Goal: Task Accomplishment & Management: Use online tool/utility

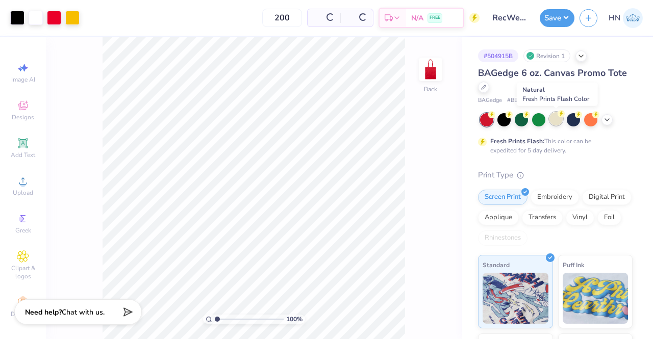
click at [555, 119] on div at bounding box center [555, 118] width 13 height 13
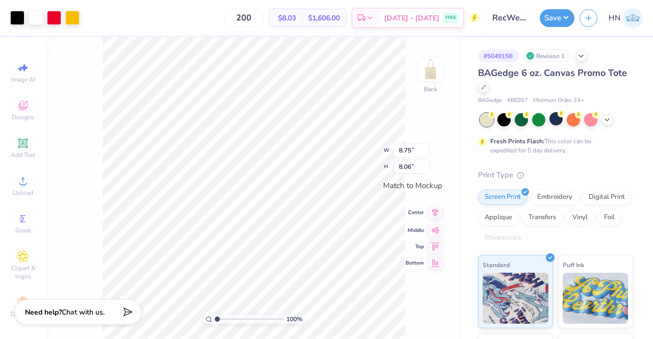
click at [438, 212] on icon at bounding box center [435, 213] width 14 height 12
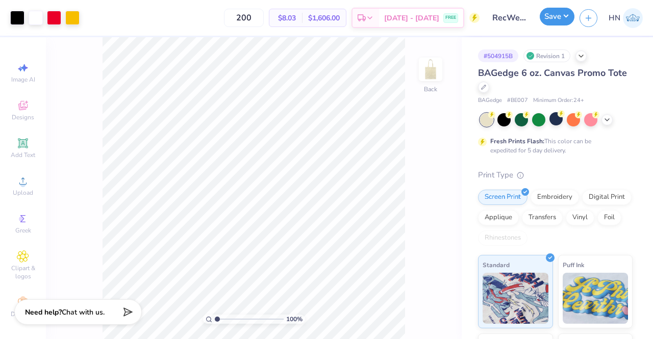
click at [550, 21] on button "Save" at bounding box center [557, 17] width 35 height 18
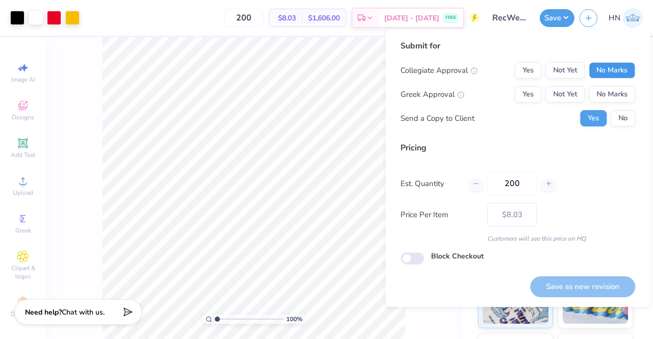
click at [625, 75] on button "No Marks" at bounding box center [612, 70] width 46 height 16
click at [620, 83] on div "Collegiate Approval Yes Not Yet No Marks Greek Approval Yes Not Yet No Marks Se…" at bounding box center [517, 94] width 235 height 64
click at [621, 98] on button "No Marks" at bounding box center [612, 94] width 46 height 16
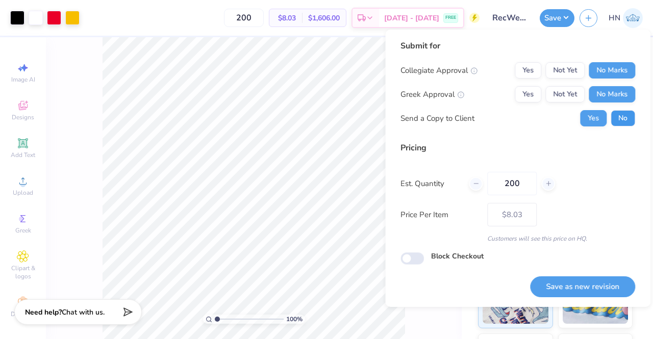
click at [627, 112] on button "No" at bounding box center [623, 118] width 24 height 16
drag, startPoint x: 598, startPoint y: 119, endPoint x: 549, endPoint y: 269, distance: 157.6
click at [598, 122] on button "Yes" at bounding box center [593, 118] width 27 height 16
click at [545, 285] on button "Save as new revision" at bounding box center [582, 287] width 105 height 21
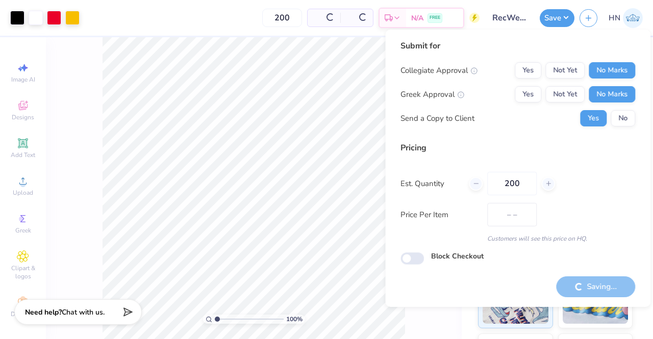
type input "$8.03"
